Goal: Information Seeking & Learning: Get advice/opinions

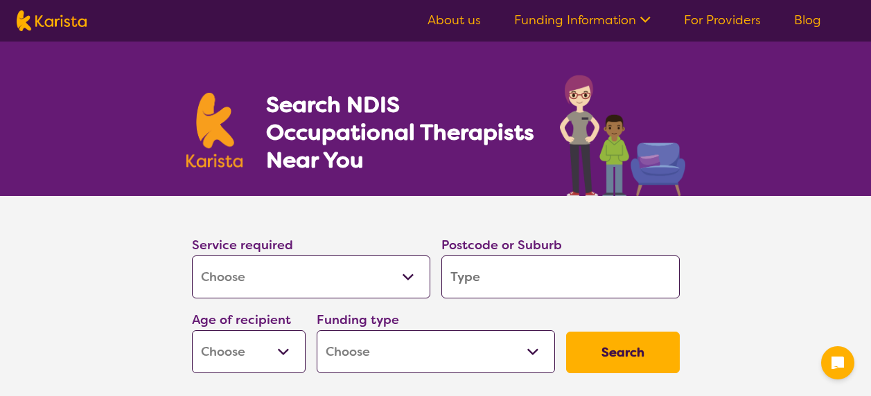
select select "[MEDICAL_DATA]"
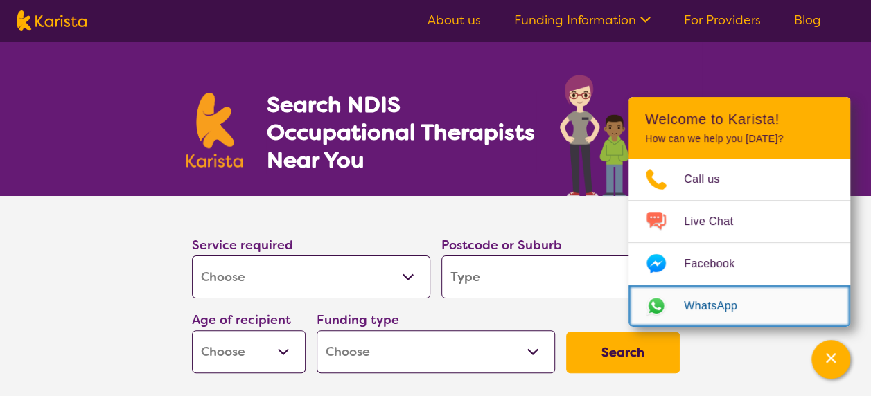
click at [718, 296] on span "WhatsApp" at bounding box center [719, 306] width 70 height 21
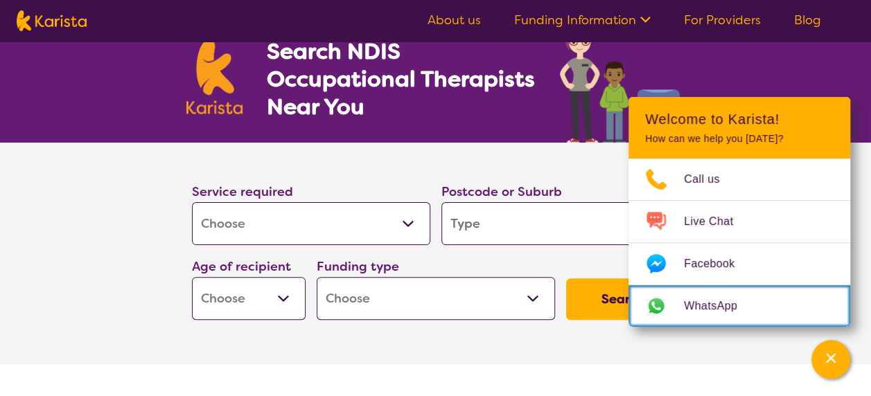
scroll to position [96, 0]
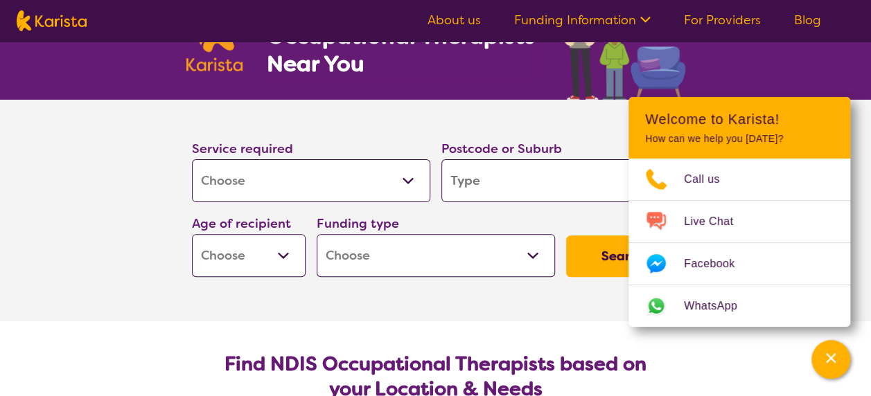
click at [581, 179] on input "search" at bounding box center [560, 180] width 238 height 43
type input "b"
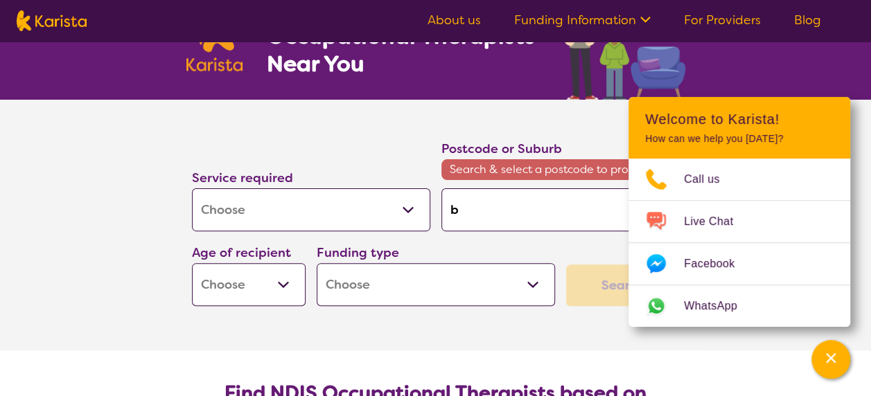
type input "ba"
type input "bau"
type input "baul"
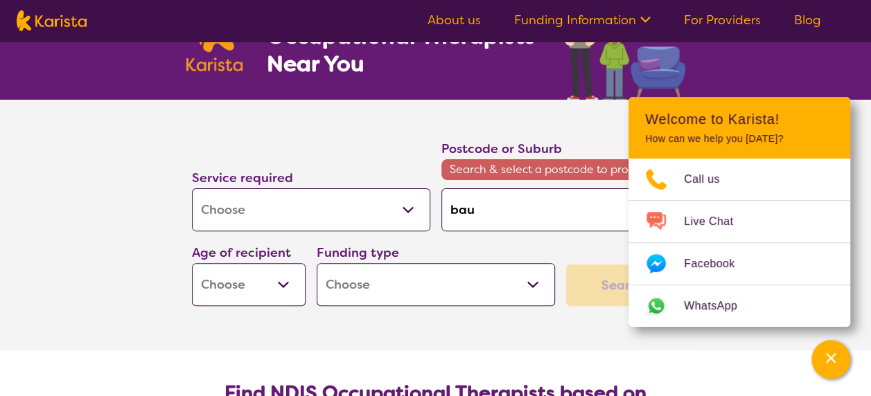
type input "baul"
type input "baulk"
type input "baulkh"
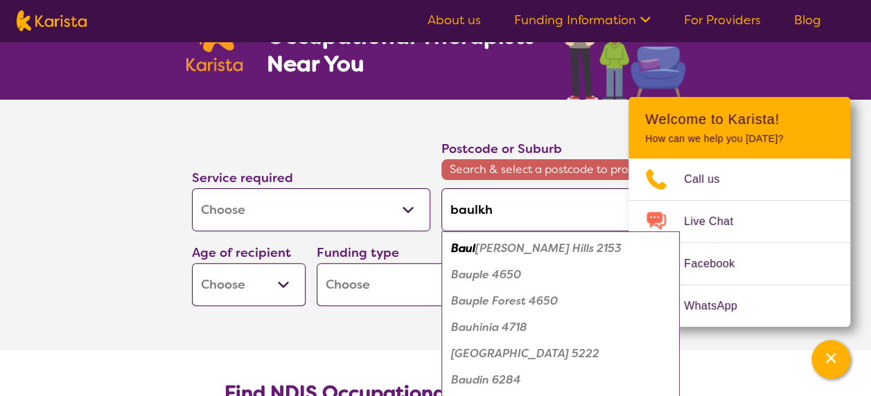
type input "baulkha"
type input "baulkham"
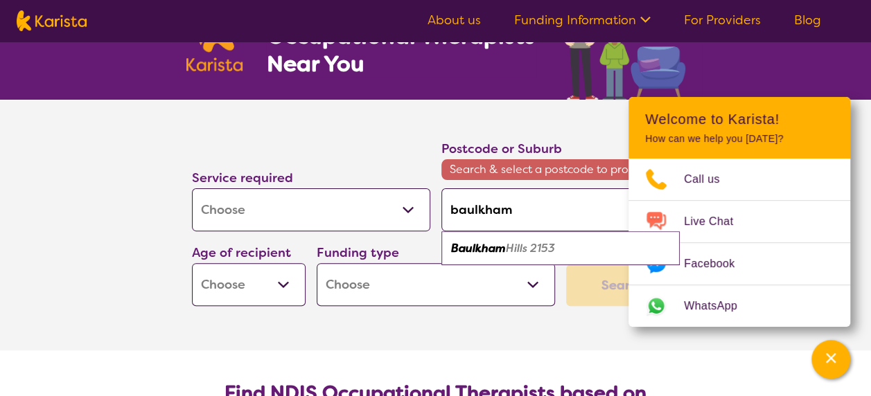
click at [506, 245] on em "Hills 2153" at bounding box center [530, 248] width 49 height 15
type input "2153"
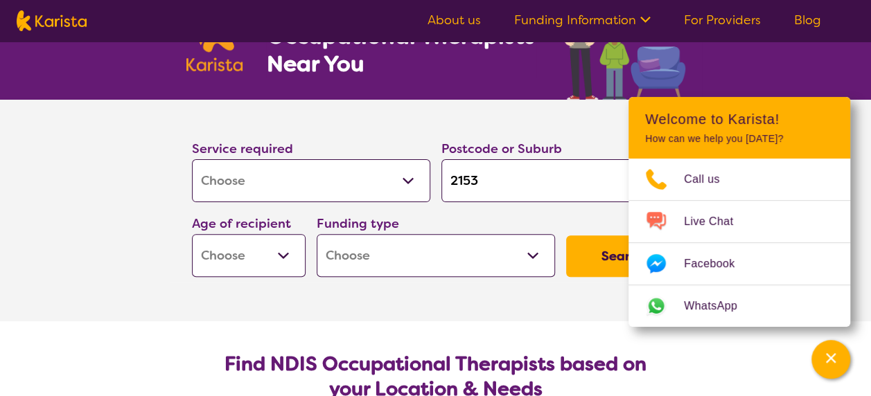
click at [272, 251] on select "Early Childhood - 0 to 9 Child - 10 to 11 Adolescent - 12 to 17 Adult - 18 to 6…" at bounding box center [249, 255] width 114 height 43
select select "EC"
click at [192, 234] on select "Early Childhood - 0 to 9 Child - 10 to 11 Adolescent - 12 to 17 Adult - 18 to 6…" at bounding box center [249, 255] width 114 height 43
select select "EC"
click at [459, 265] on select "Home Care Package (HCP) National Disability Insurance Scheme (NDIS) I don't know" at bounding box center [436, 255] width 238 height 43
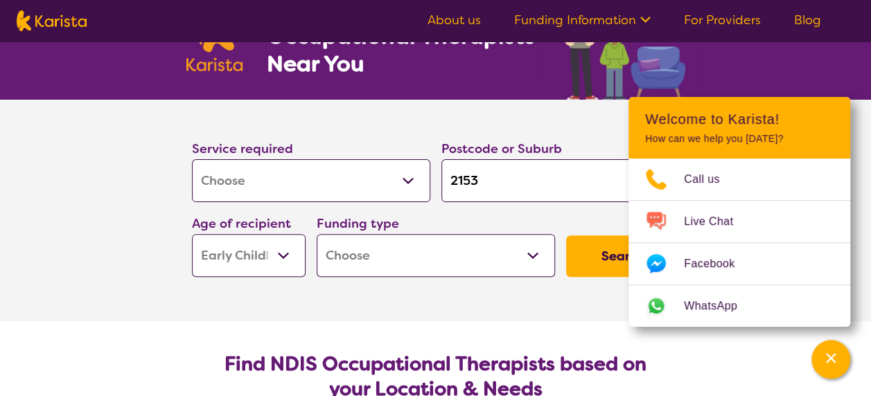
select select "NDIS"
click at [317, 234] on select "Home Care Package (HCP) National Disability Insurance Scheme (NDIS) I don't know" at bounding box center [436, 255] width 238 height 43
select select "NDIS"
click at [608, 260] on button "Search" at bounding box center [623, 257] width 114 height 42
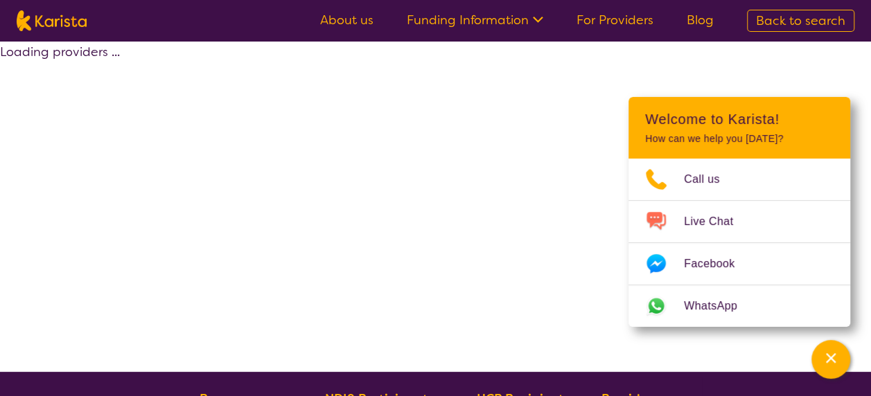
select select "by_score"
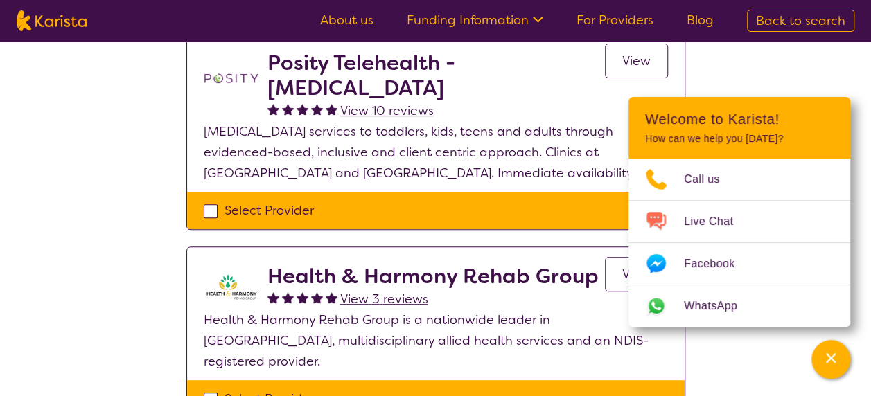
scroll to position [150, 0]
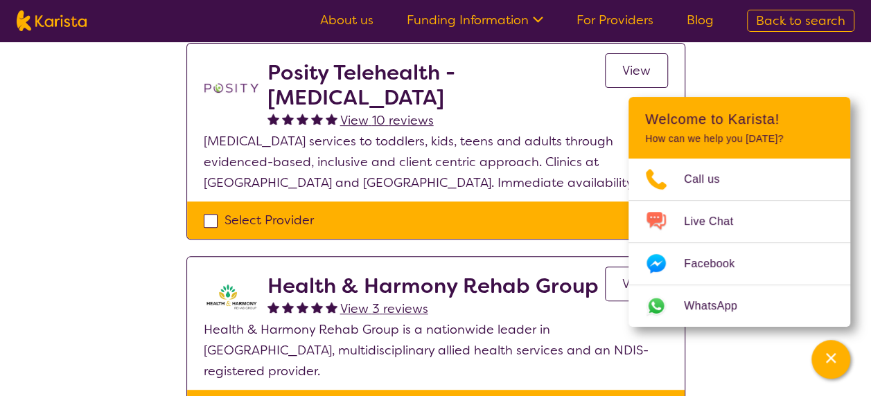
click at [618, 283] on link "View" at bounding box center [636, 284] width 63 height 35
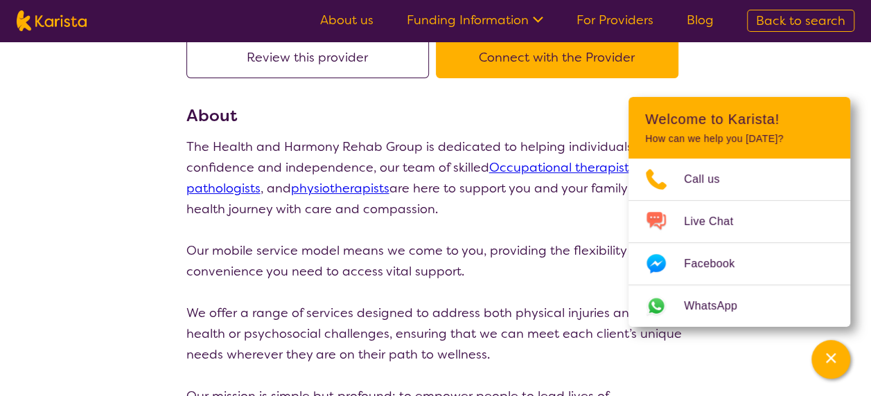
scroll to position [112, 0]
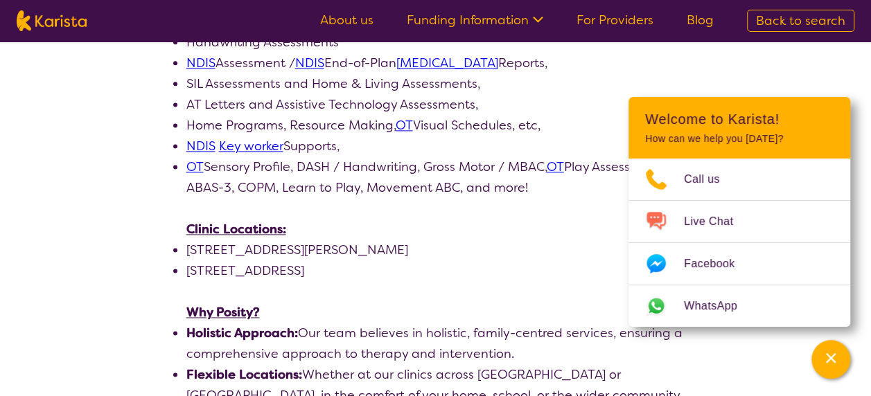
scroll to position [880, 0]
